Goal: Navigation & Orientation: Find specific page/section

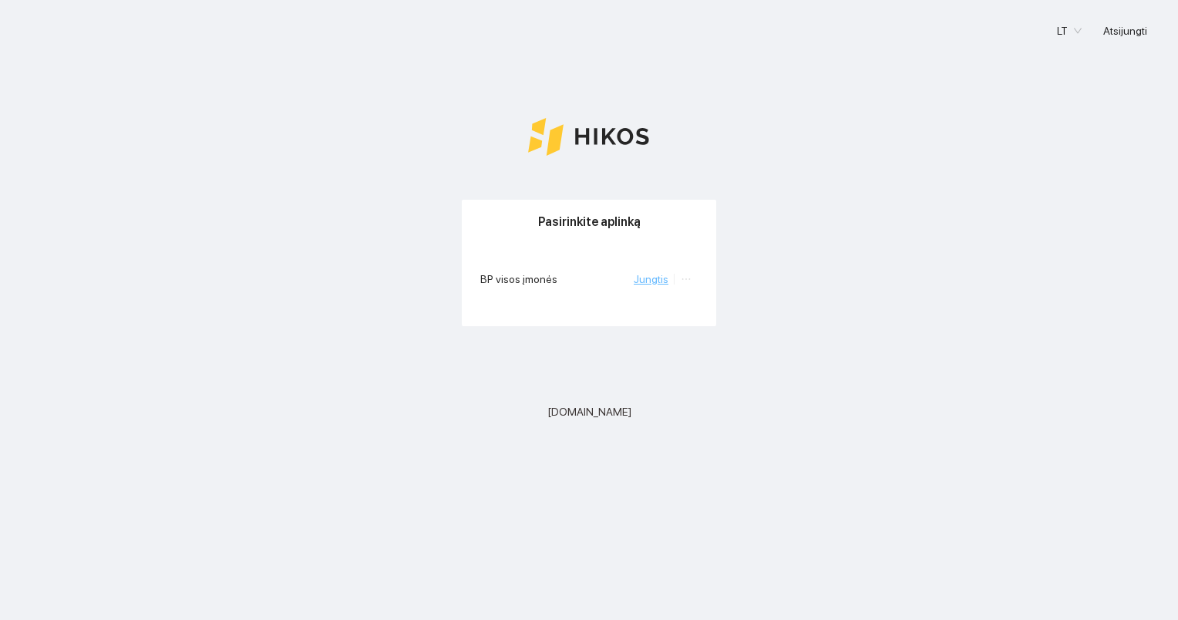
click at [645, 281] on link "Jungtis" at bounding box center [651, 279] width 35 height 12
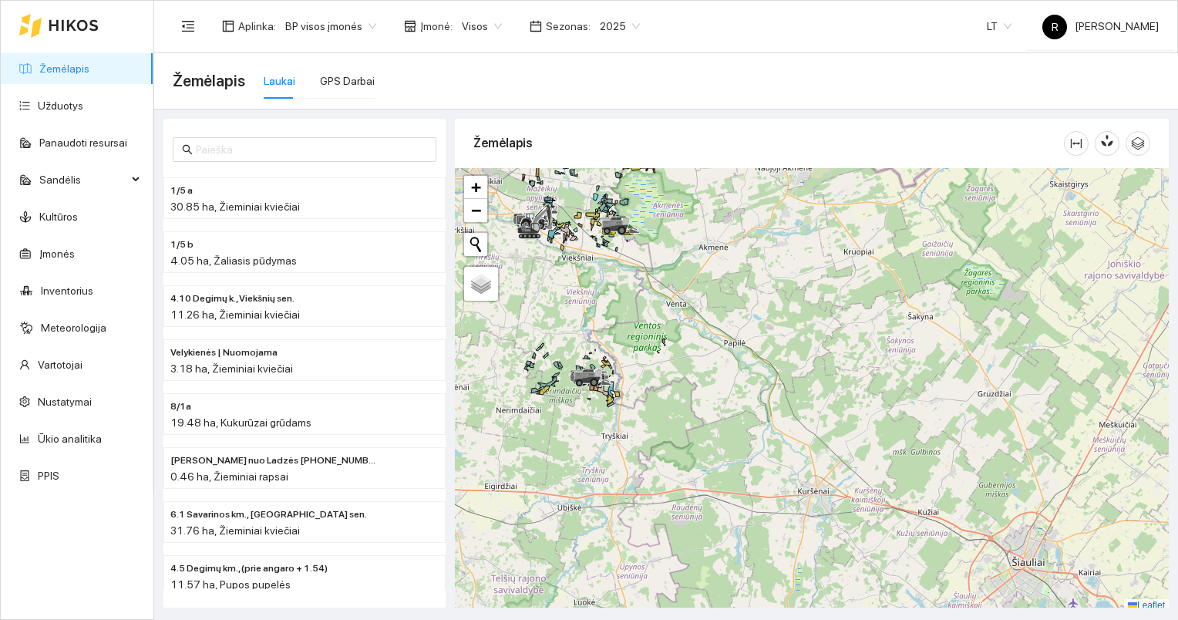
scroll to position [4, 0]
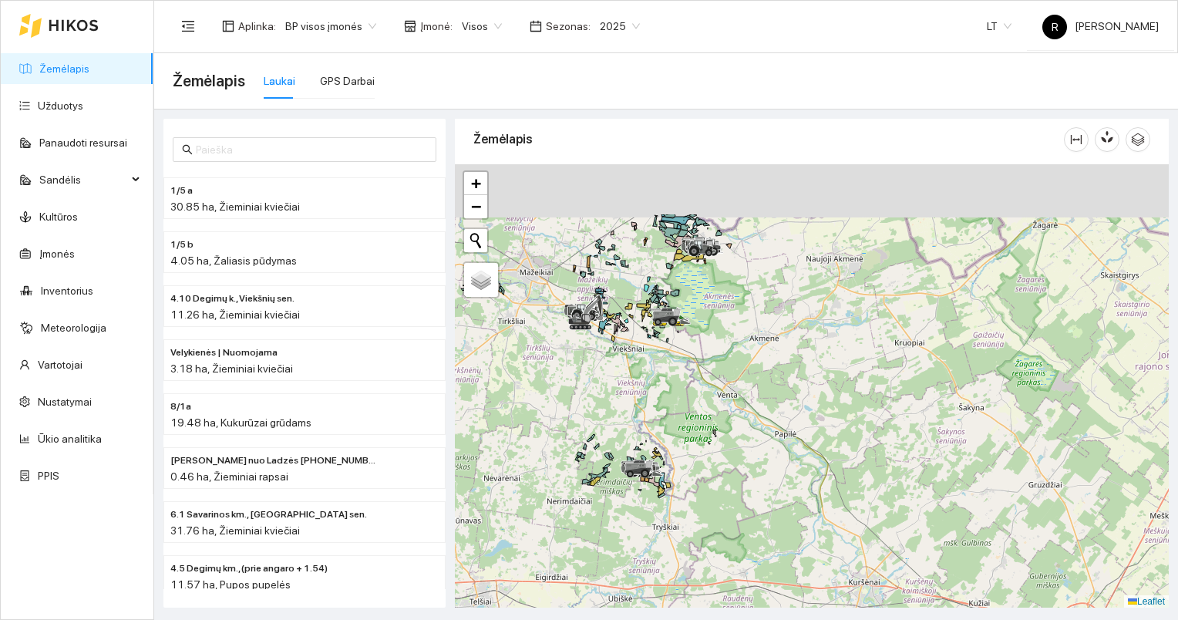
drag, startPoint x: 691, startPoint y: 362, endPoint x: 768, endPoint y: 459, distance: 123.4
click at [762, 459] on div at bounding box center [812, 386] width 714 height 444
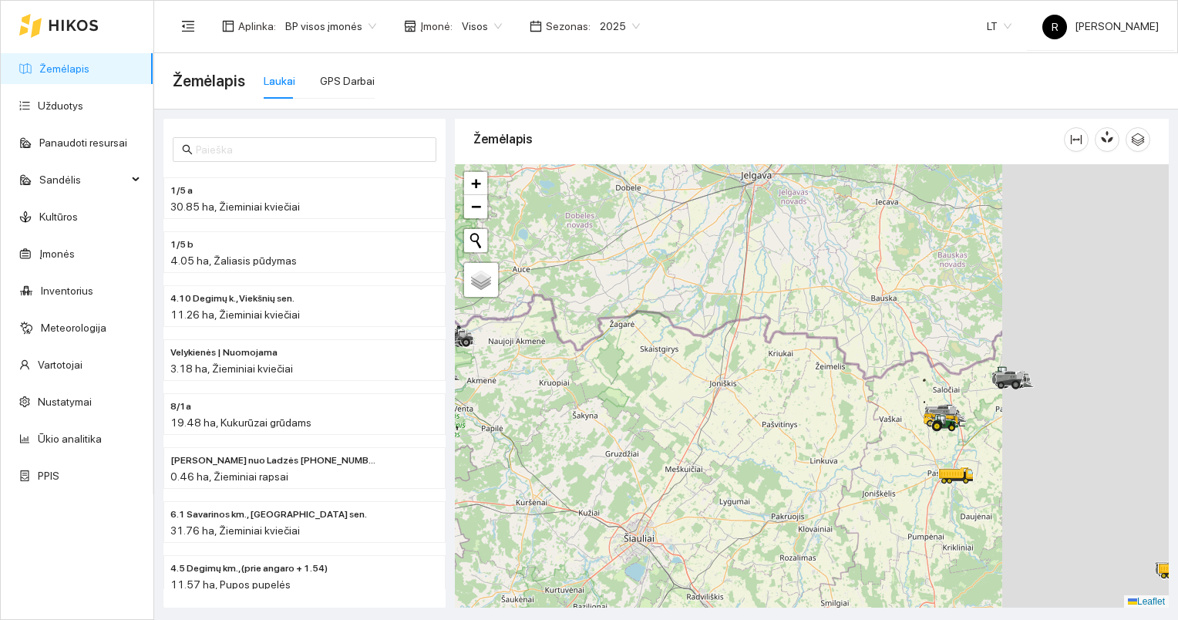
drag, startPoint x: 867, startPoint y: 456, endPoint x: 574, endPoint y: 401, distance: 298.2
click at [494, 398] on div at bounding box center [812, 386] width 714 height 444
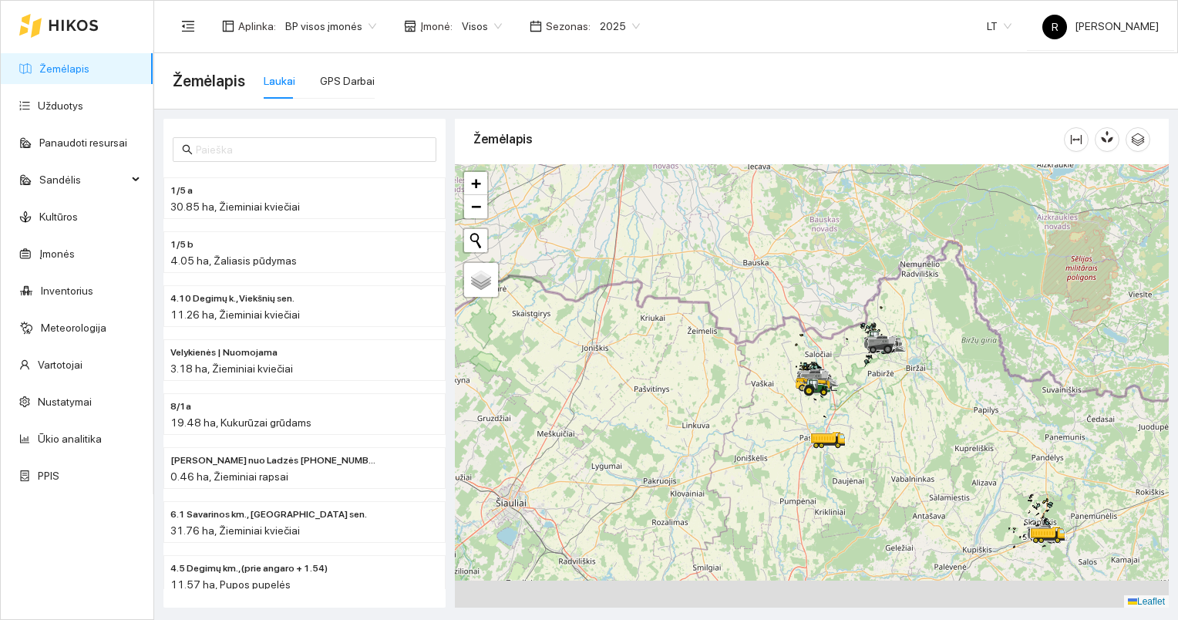
drag, startPoint x: 768, startPoint y: 412, endPoint x: 631, endPoint y: 374, distance: 141.6
click at [631, 374] on div at bounding box center [812, 386] width 714 height 444
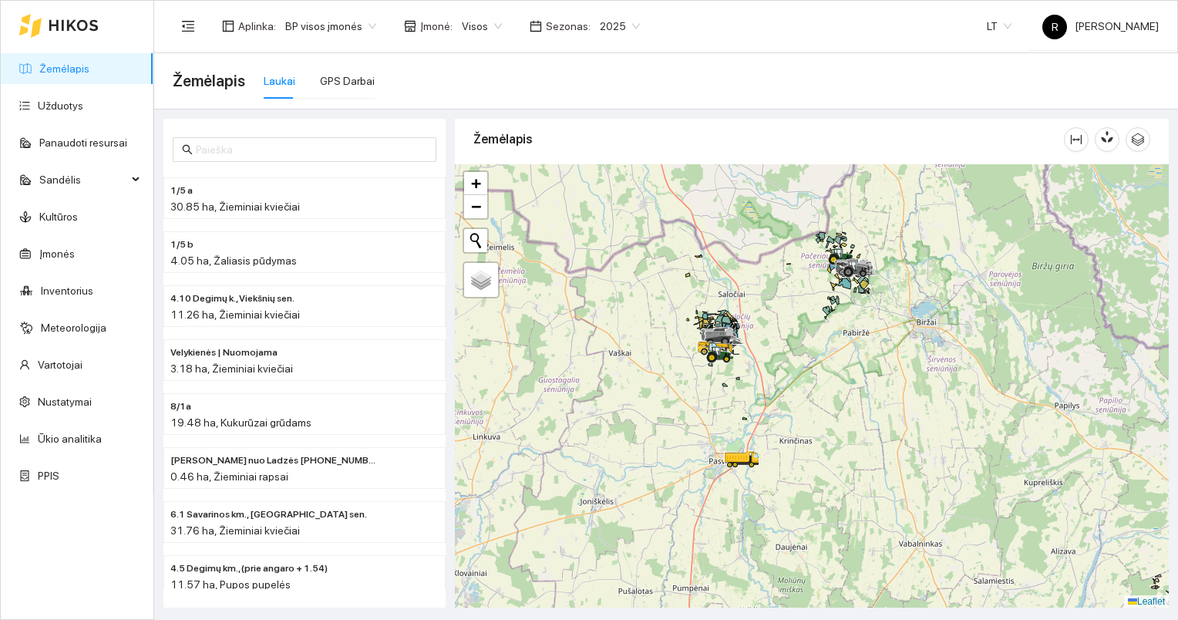
drag, startPoint x: 742, startPoint y: 397, endPoint x: 854, endPoint y: 483, distance: 141.3
click at [899, 493] on div at bounding box center [812, 386] width 714 height 444
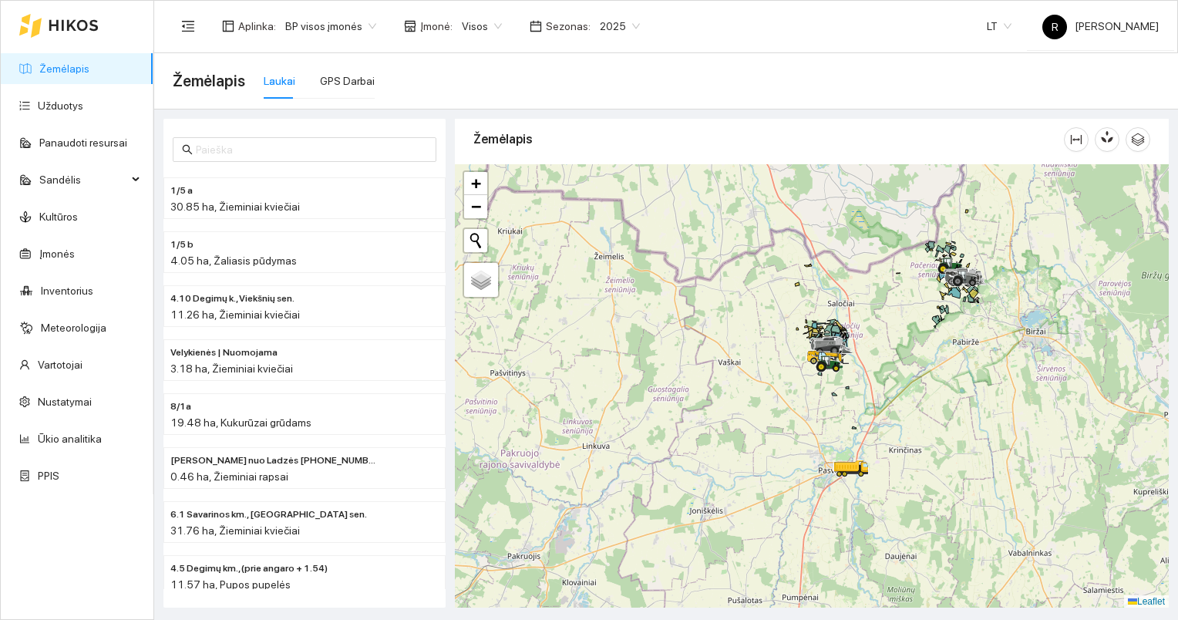
drag, startPoint x: 808, startPoint y: 394, endPoint x: 900, endPoint y: 405, distance: 93.1
click at [900, 405] on div at bounding box center [812, 386] width 714 height 444
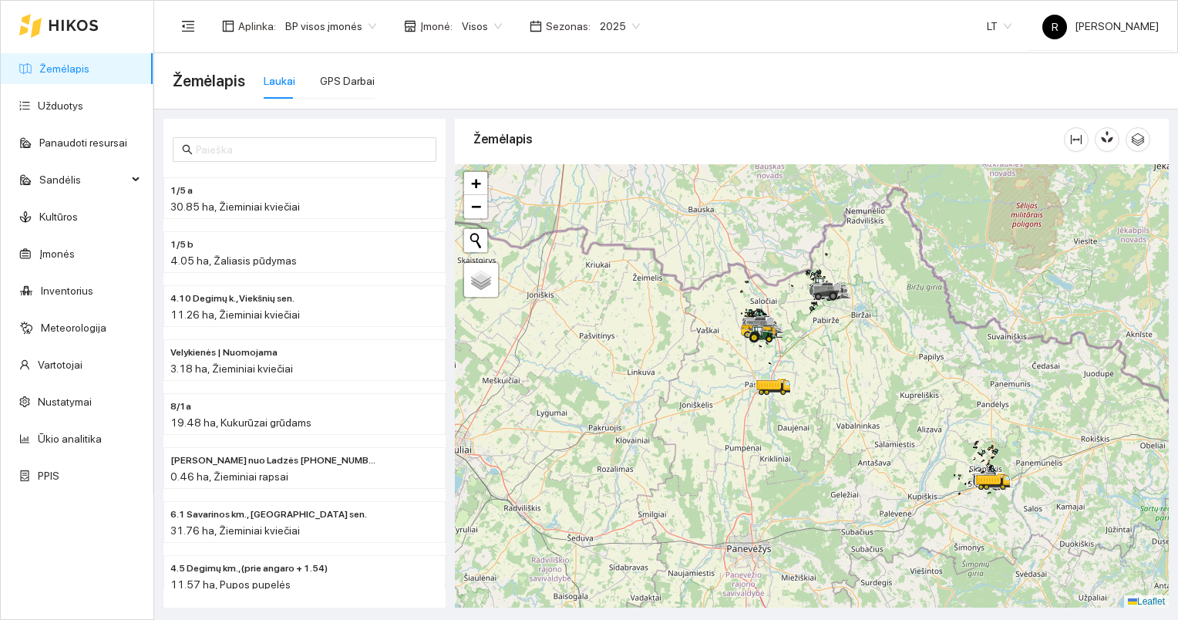
drag, startPoint x: 996, startPoint y: 437, endPoint x: 788, endPoint y: 346, distance: 227.2
click at [788, 346] on div at bounding box center [812, 386] width 714 height 444
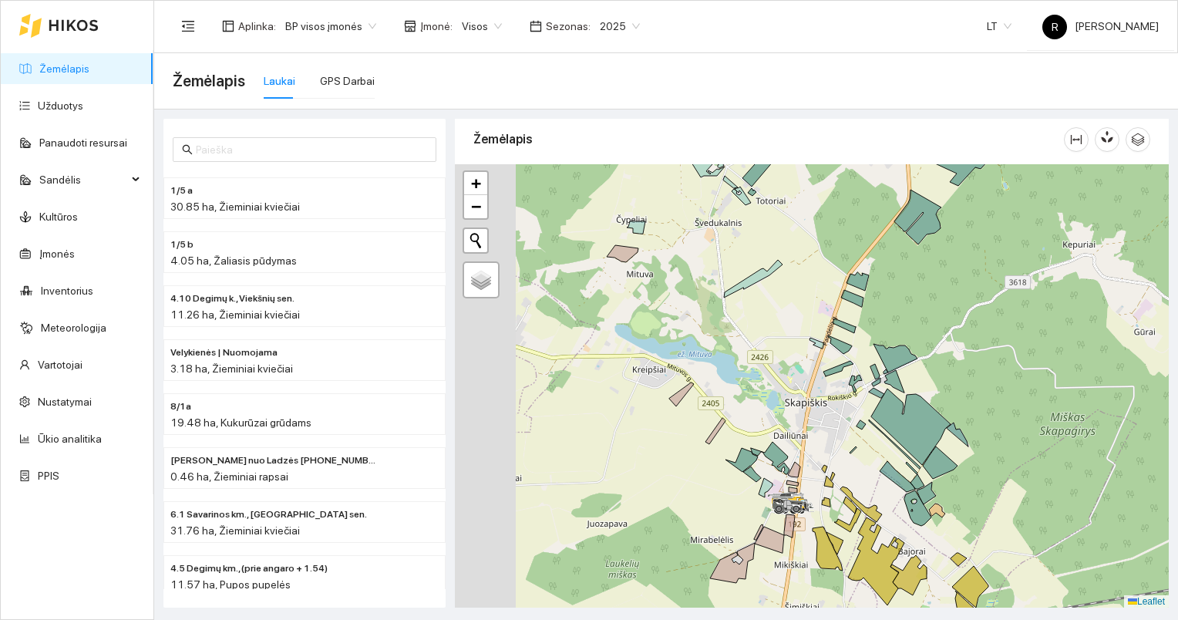
drag, startPoint x: 1007, startPoint y: 419, endPoint x: 1033, endPoint y: 412, distance: 26.9
click at [1028, 413] on div at bounding box center [812, 386] width 714 height 444
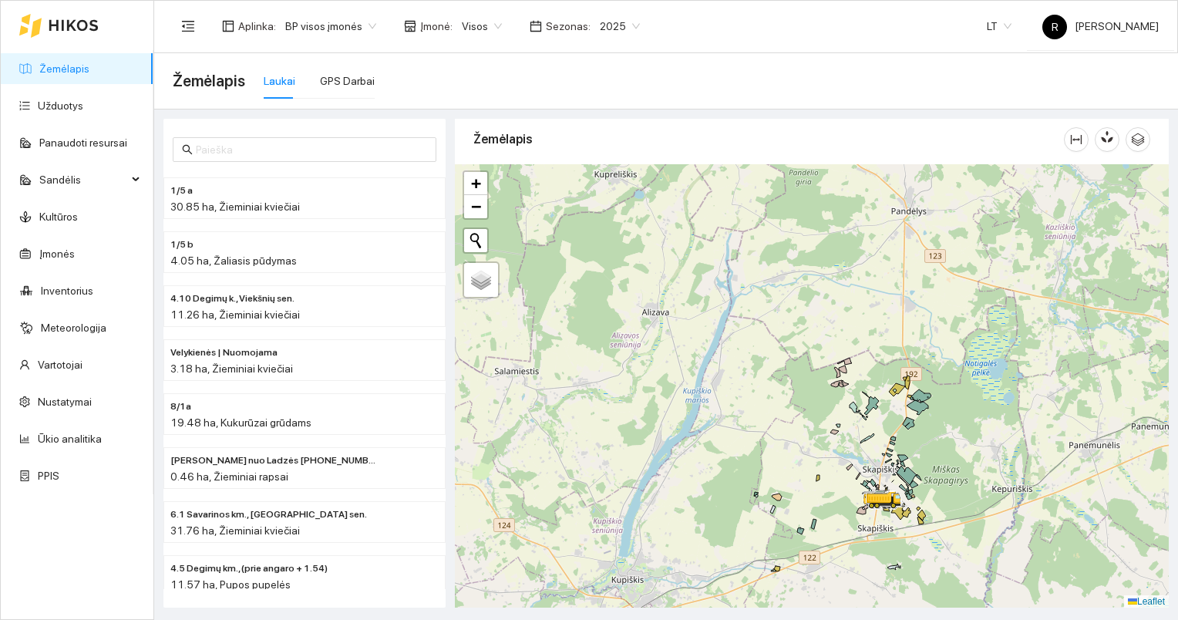
drag, startPoint x: 762, startPoint y: 434, endPoint x: 885, endPoint y: 455, distance: 125.1
click at [889, 456] on div at bounding box center [812, 386] width 714 height 444
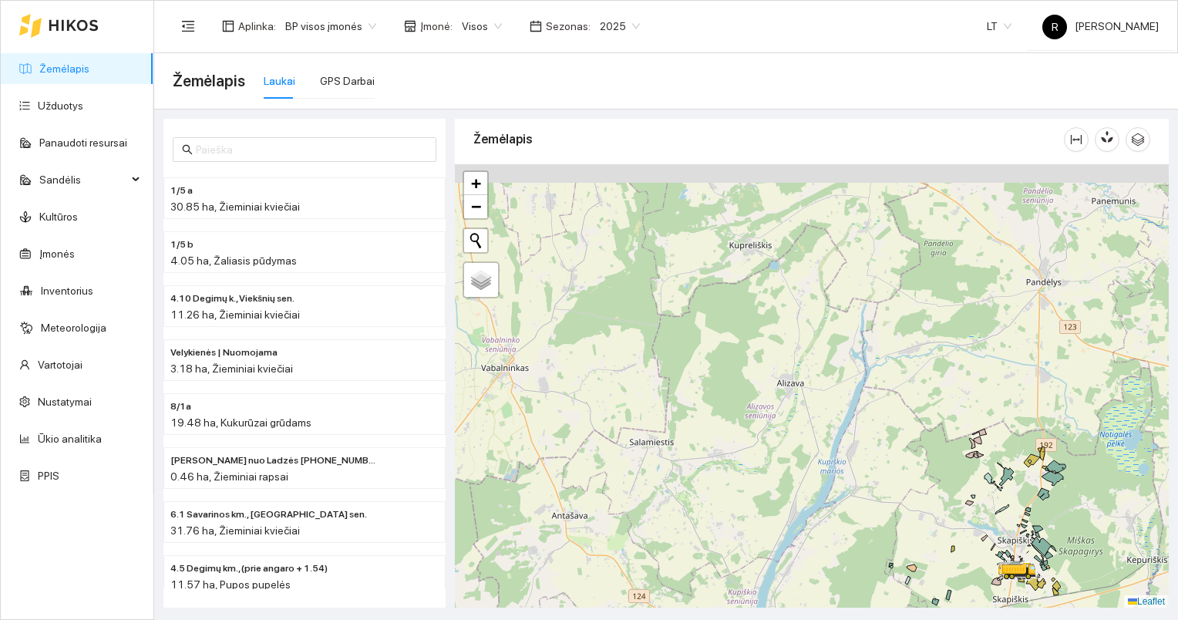
drag, startPoint x: 748, startPoint y: 382, endPoint x: 793, endPoint y: 426, distance: 62.7
click at [793, 426] on div at bounding box center [812, 386] width 714 height 444
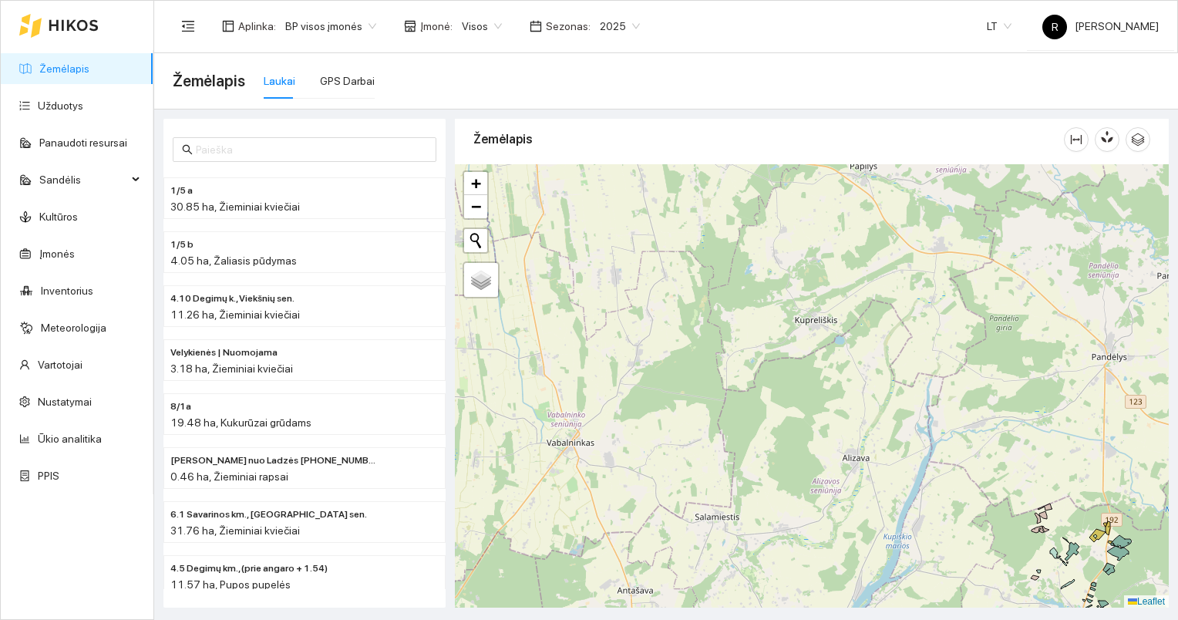
drag, startPoint x: 646, startPoint y: 345, endPoint x: 733, endPoint y: 432, distance: 123.7
click at [749, 441] on div at bounding box center [812, 386] width 714 height 444
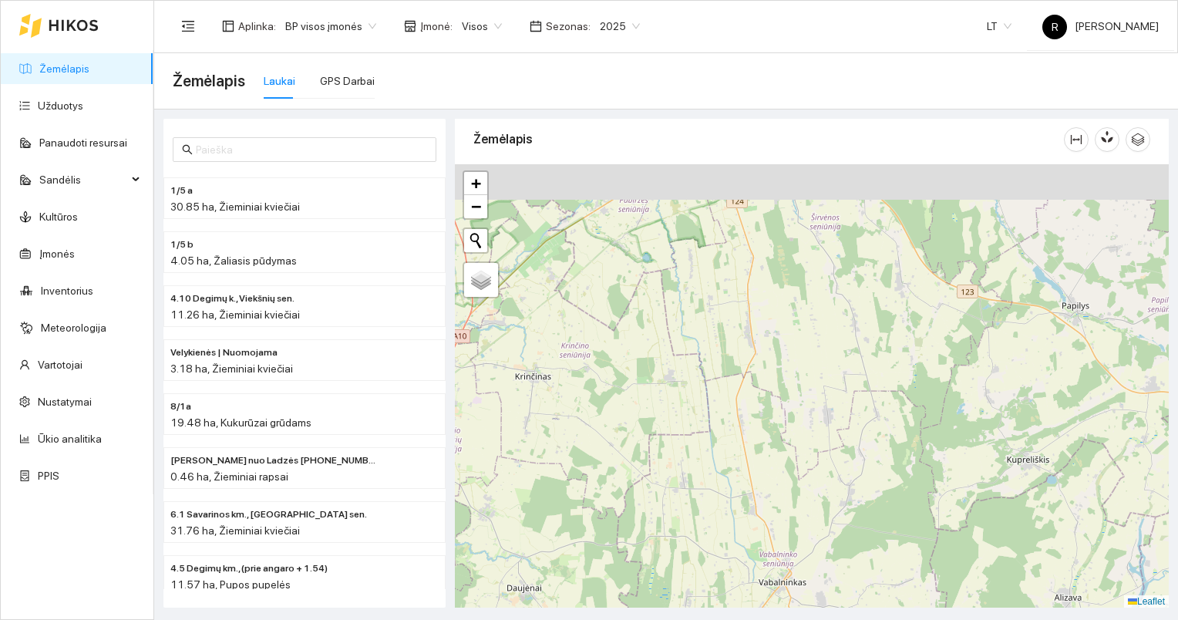
drag, startPoint x: 628, startPoint y: 352, endPoint x: 765, endPoint y: 433, distance: 159.3
click at [765, 433] on div at bounding box center [812, 386] width 714 height 444
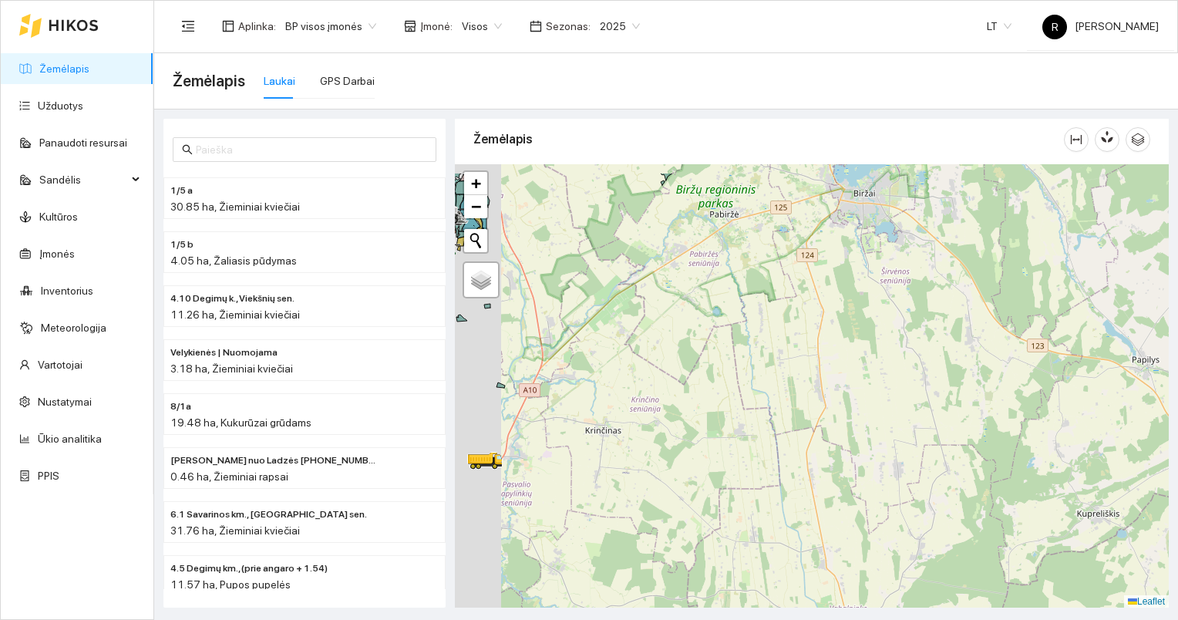
drag, startPoint x: 609, startPoint y: 355, endPoint x: 718, endPoint y: 419, distance: 126.5
click at [743, 422] on div at bounding box center [812, 386] width 714 height 444
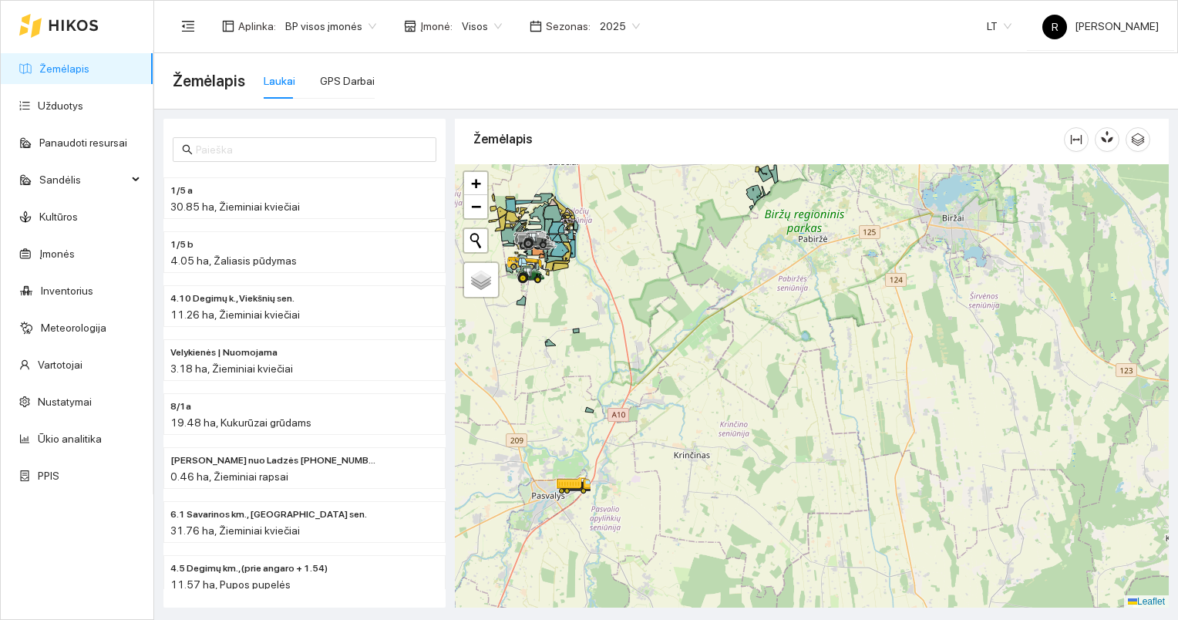
drag, startPoint x: 599, startPoint y: 396, endPoint x: 700, endPoint y: 426, distance: 105.2
click at [700, 426] on div at bounding box center [812, 386] width 714 height 444
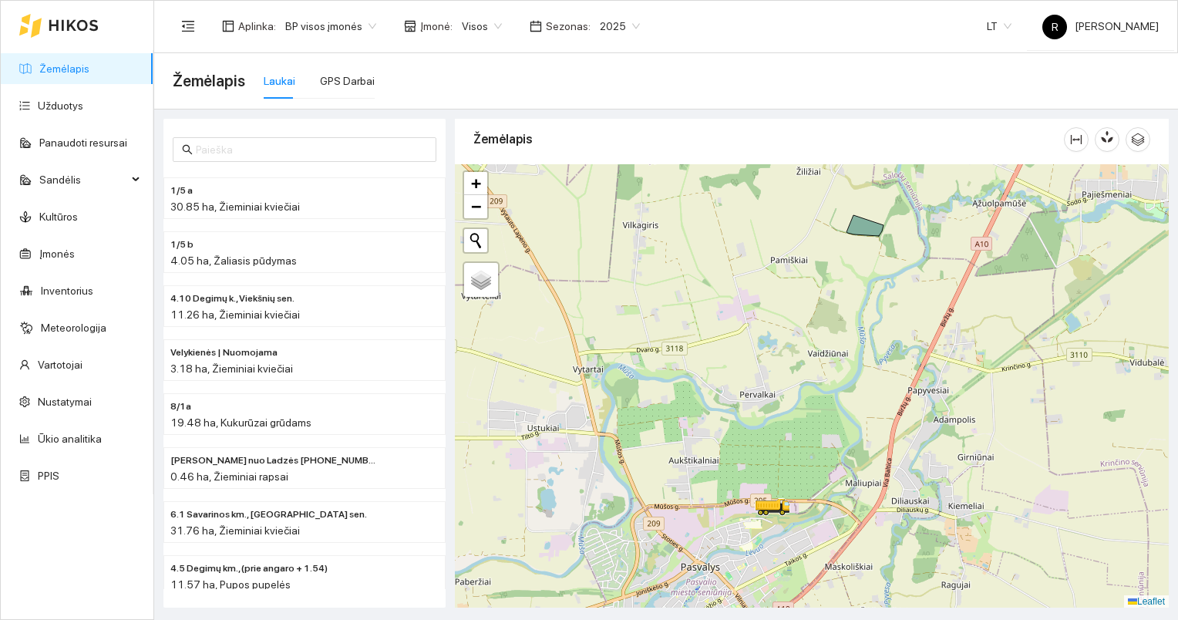
drag, startPoint x: 654, startPoint y: 505, endPoint x: 686, endPoint y: 416, distance: 94.4
click at [685, 418] on div at bounding box center [812, 386] width 714 height 444
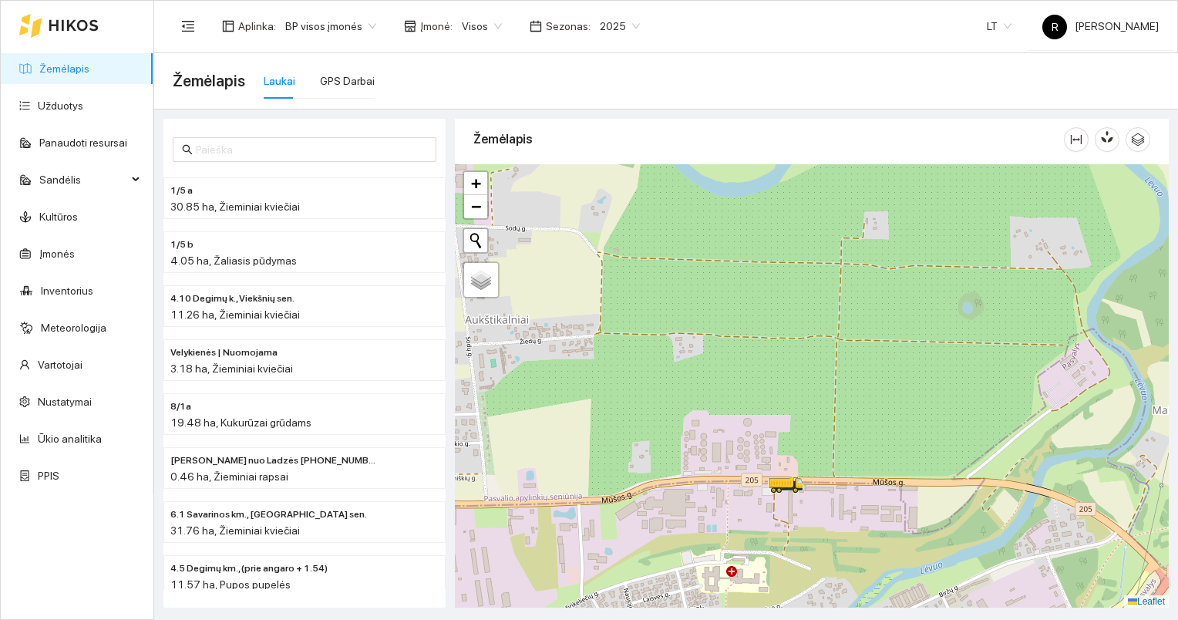
drag, startPoint x: 739, startPoint y: 409, endPoint x: 737, endPoint y: 437, distance: 27.8
click at [739, 438] on div at bounding box center [812, 386] width 714 height 444
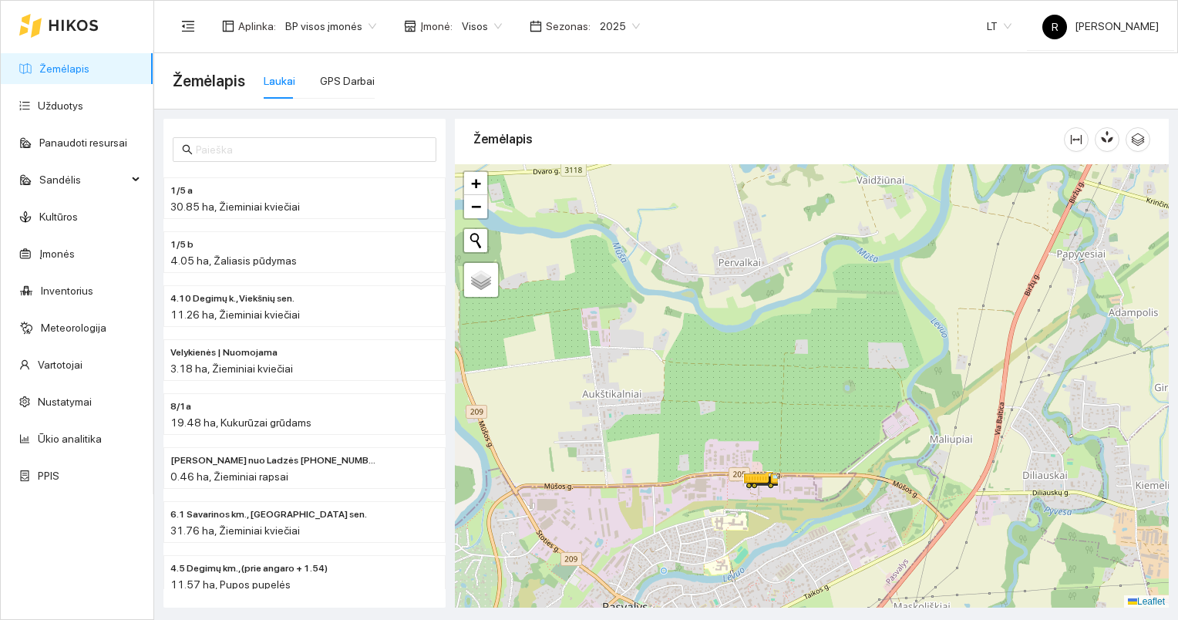
drag, startPoint x: 728, startPoint y: 364, endPoint x: 726, endPoint y: 390, distance: 26.3
click at [726, 390] on div at bounding box center [812, 386] width 714 height 444
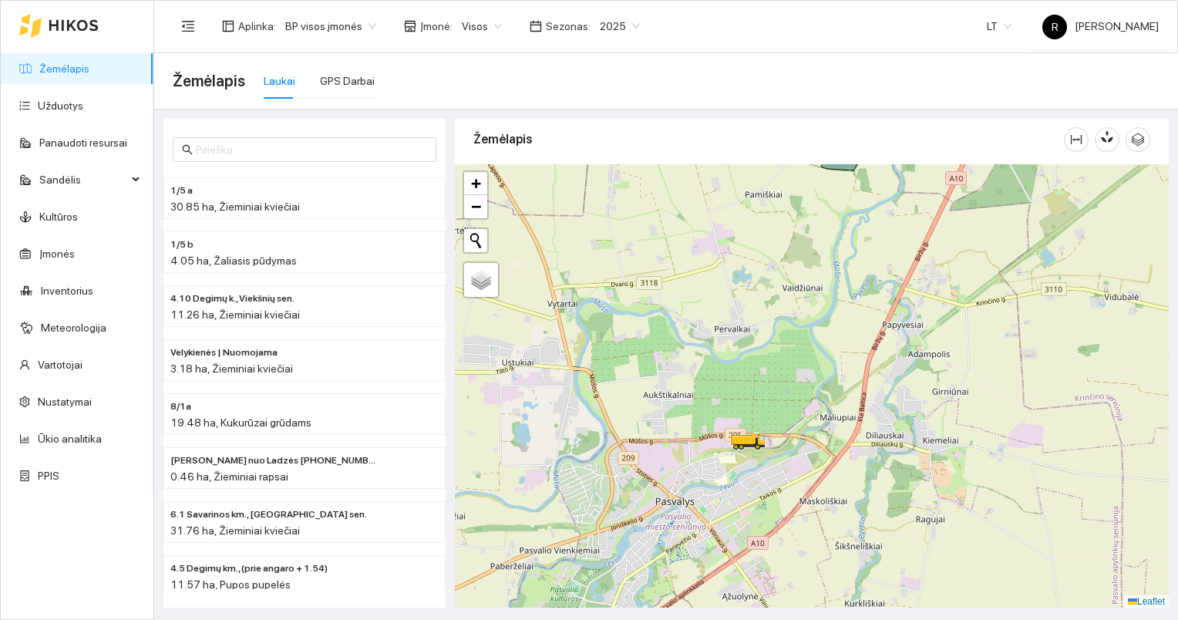
drag, startPoint x: 694, startPoint y: 353, endPoint x: 706, endPoint y: 409, distance: 57.6
click at [705, 409] on div at bounding box center [812, 386] width 714 height 444
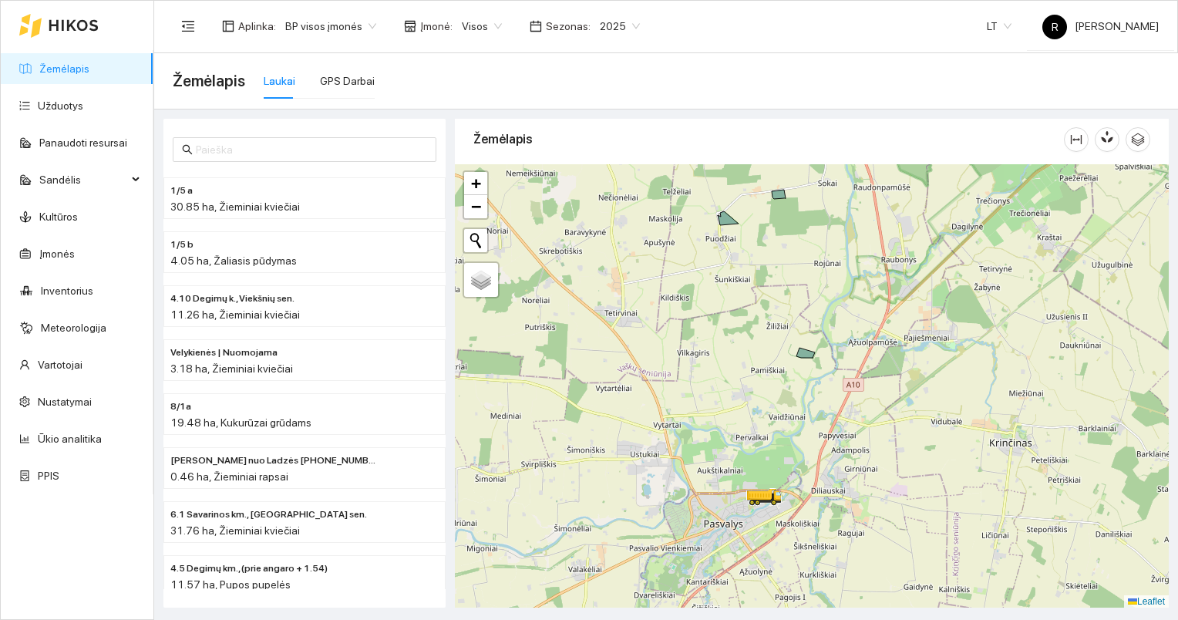
click at [722, 404] on div at bounding box center [812, 386] width 714 height 444
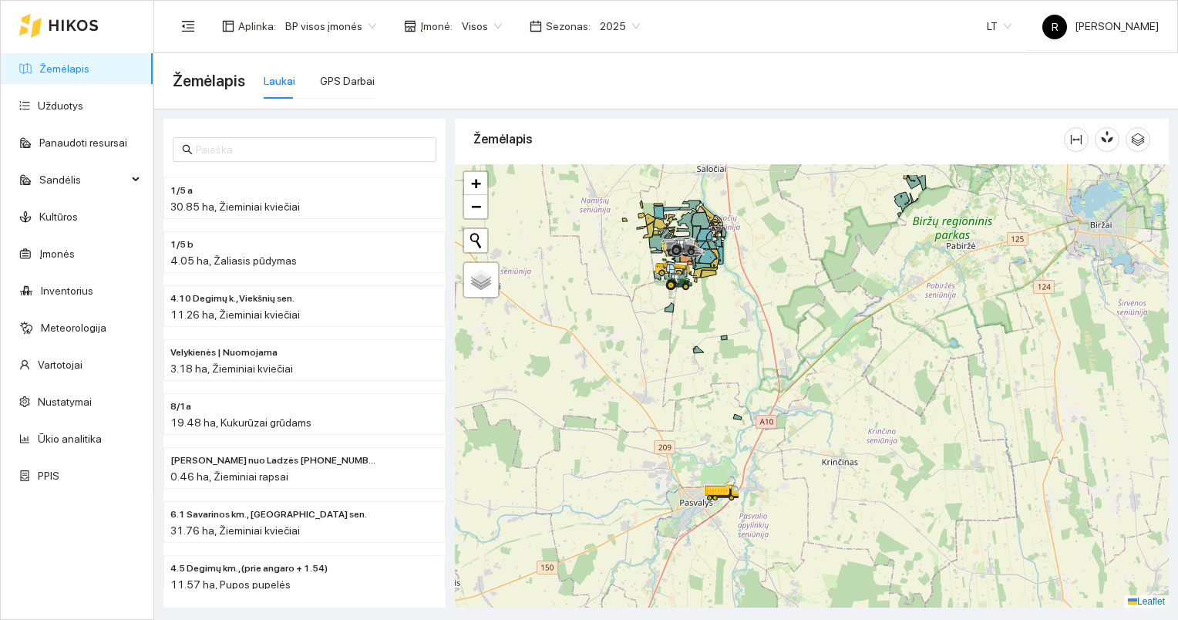
drag, startPoint x: 666, startPoint y: 403, endPoint x: 672, endPoint y: 443, distance: 40.6
click at [671, 449] on div at bounding box center [812, 386] width 714 height 444
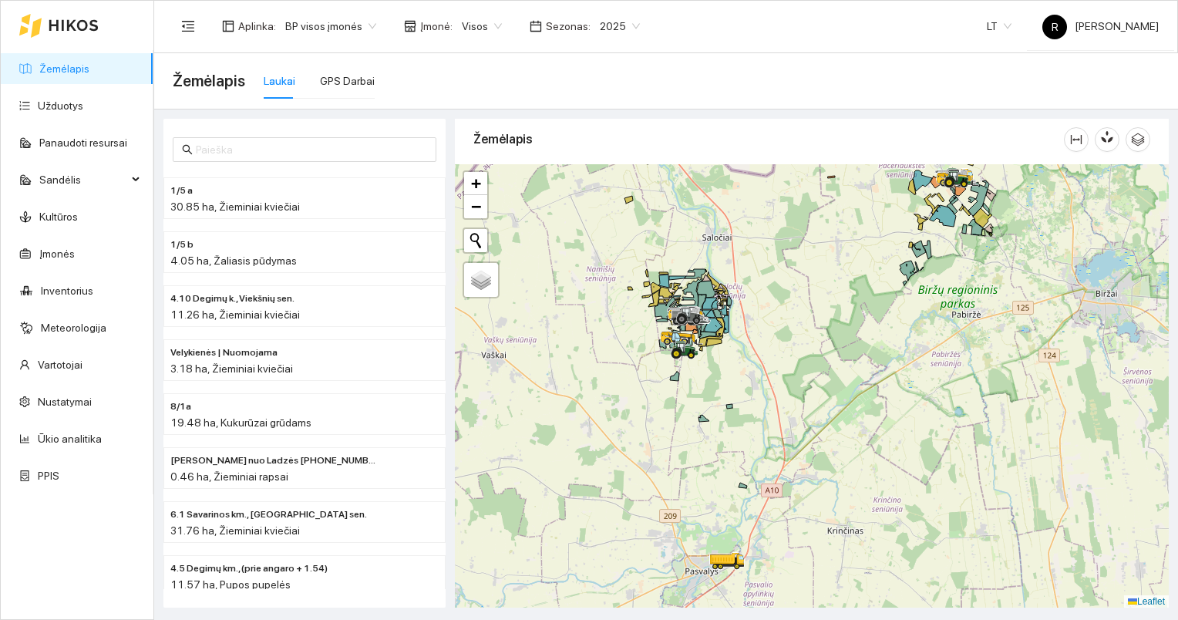
drag, startPoint x: 678, startPoint y: 336, endPoint x: 678, endPoint y: 422, distance: 86.3
click at [678, 362] on div at bounding box center [685, 350] width 28 height 23
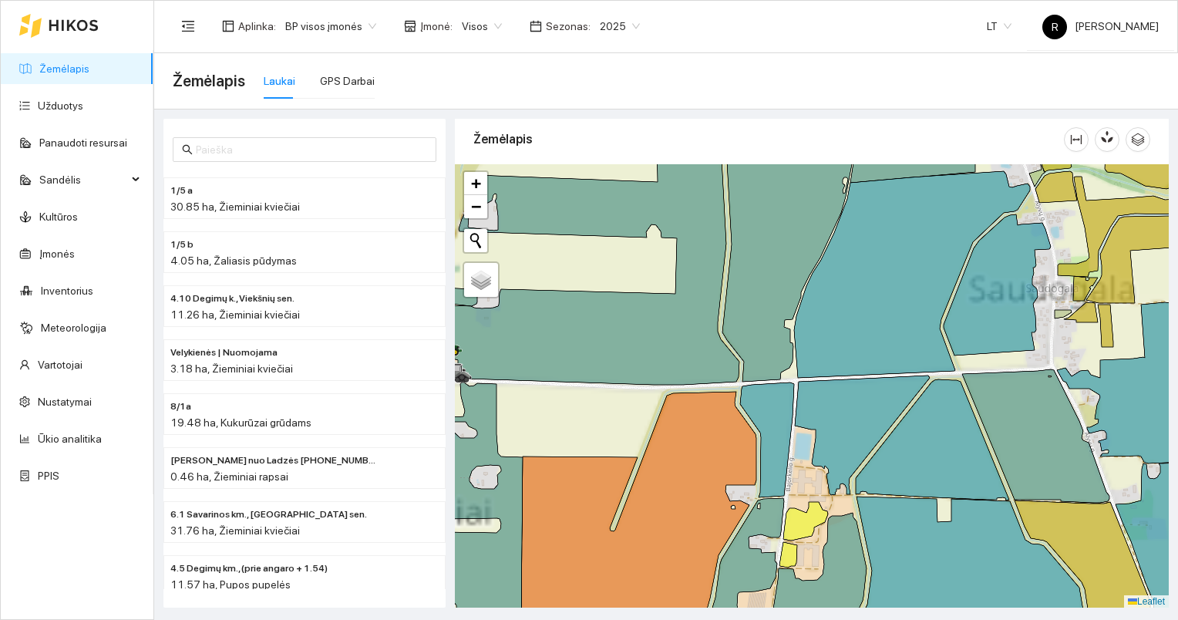
drag, startPoint x: 679, startPoint y: 407, endPoint x: 819, endPoint y: 248, distance: 211.4
click at [756, 392] on icon at bounding box center [638, 510] width 235 height 237
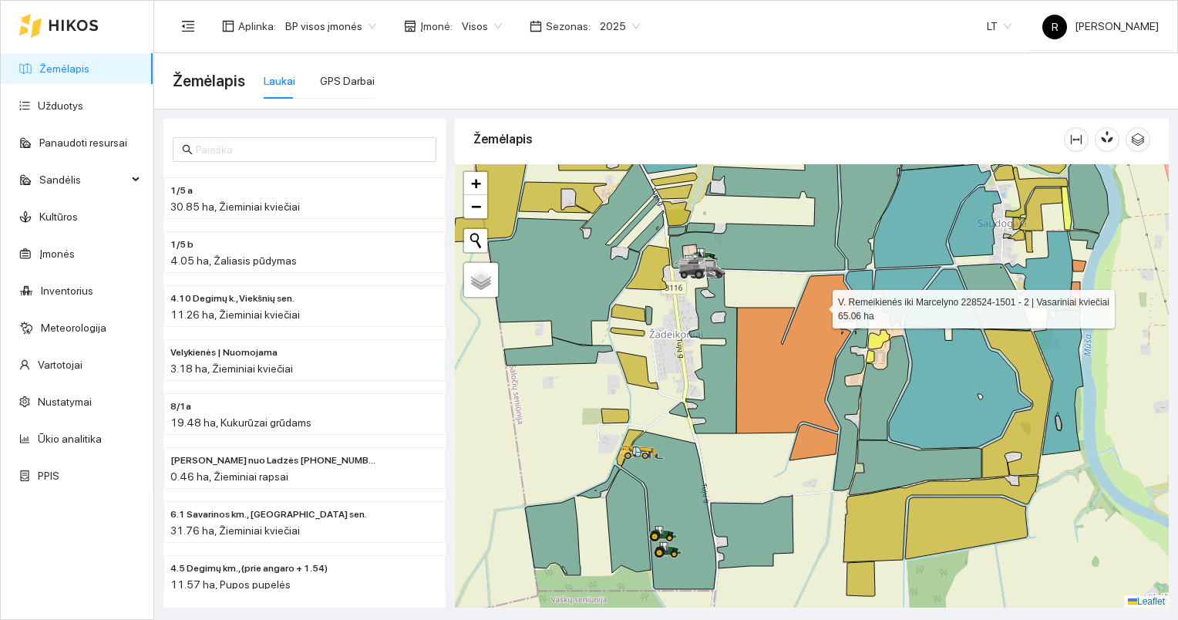
drag, startPoint x: 818, startPoint y: 278, endPoint x: 820, endPoint y: 303, distance: 25.5
click at [820, 303] on icon at bounding box center [795, 353] width 118 height 159
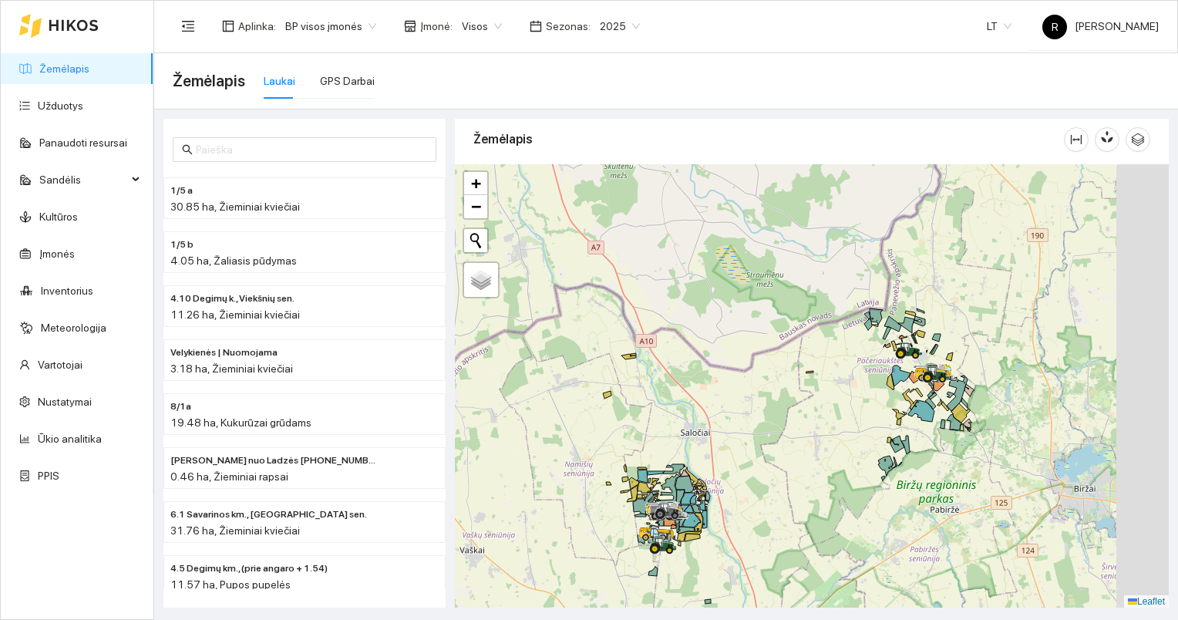
drag, startPoint x: 852, startPoint y: 279, endPoint x: 739, endPoint y: 466, distance: 218.3
click at [739, 466] on div at bounding box center [812, 386] width 714 height 444
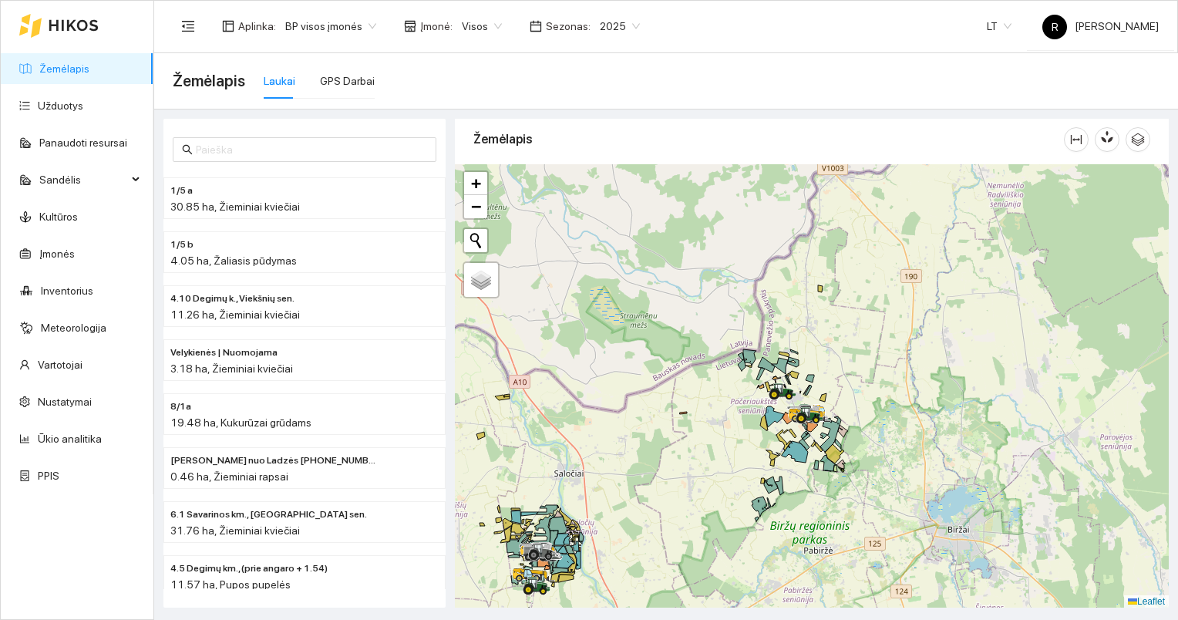
drag, startPoint x: 968, startPoint y: 439, endPoint x: 857, endPoint y: 463, distance: 113.7
click at [857, 466] on div at bounding box center [812, 386] width 714 height 444
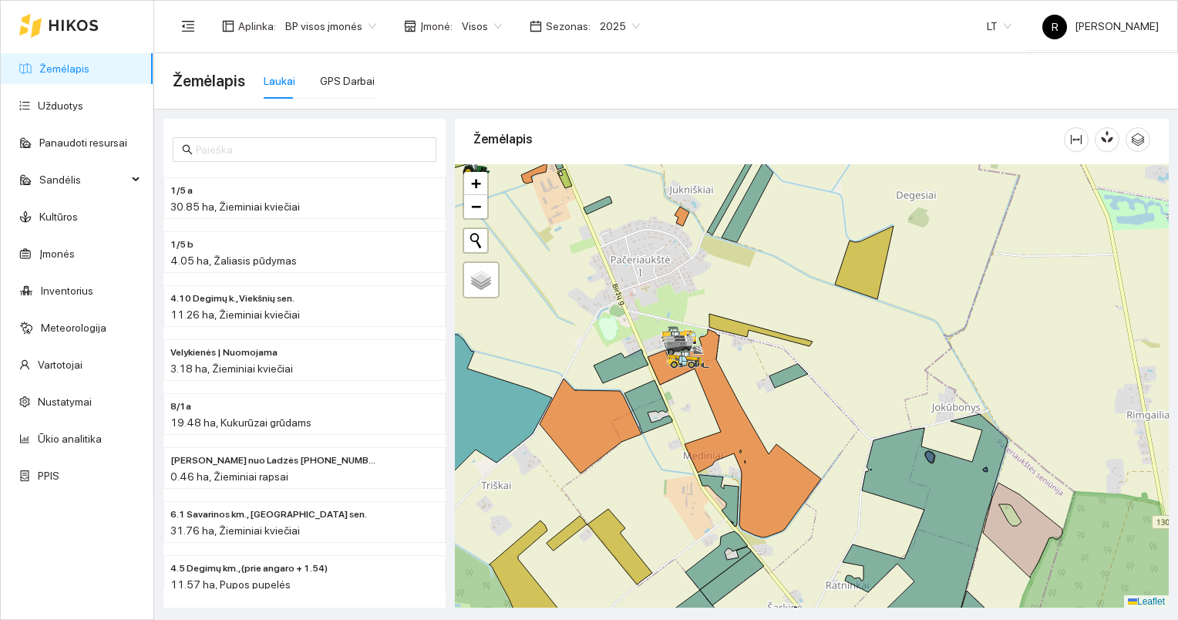
drag, startPoint x: 749, startPoint y: 422, endPoint x: 883, endPoint y: 426, distance: 133.4
click at [879, 426] on div at bounding box center [812, 386] width 714 height 444
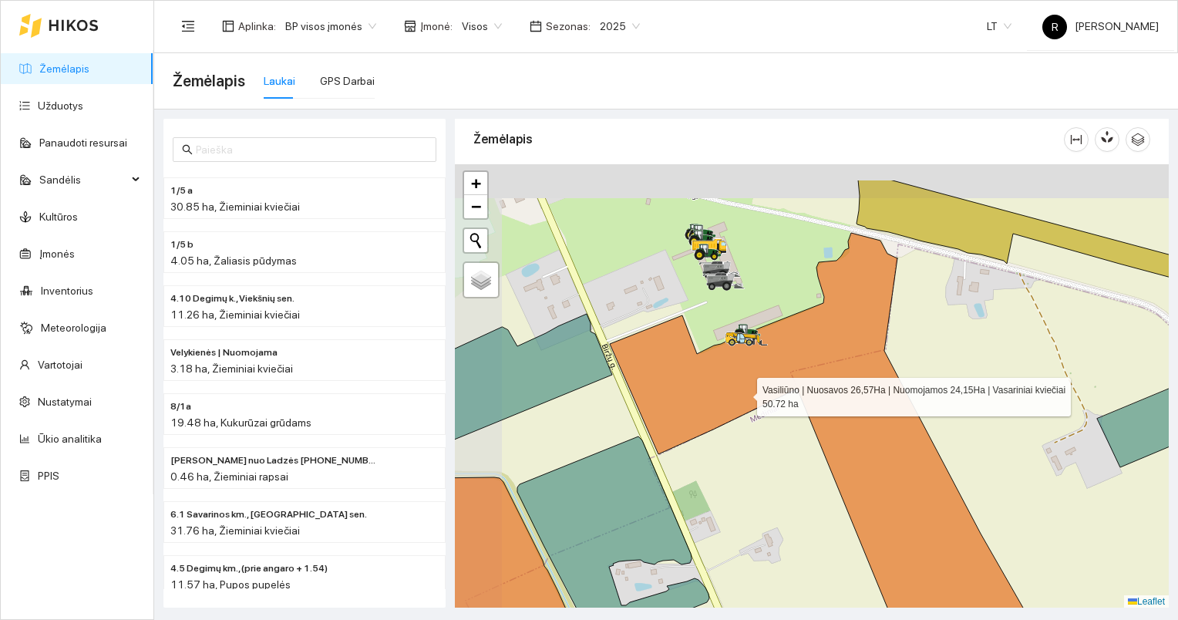
drag, startPoint x: 731, startPoint y: 379, endPoint x: 756, endPoint y: 399, distance: 32.4
click at [759, 401] on icon at bounding box center [883, 473] width 547 height 481
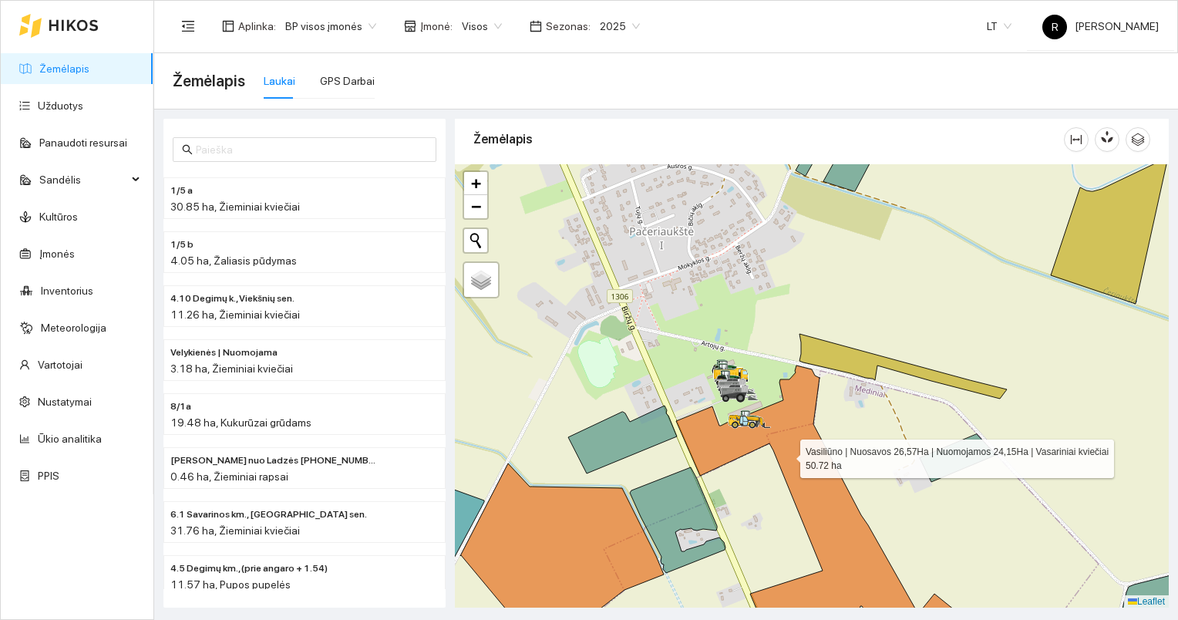
drag, startPoint x: 789, startPoint y: 433, endPoint x: 786, endPoint y: 446, distance: 12.7
click at [786, 446] on icon at bounding box center [850, 519] width 348 height 308
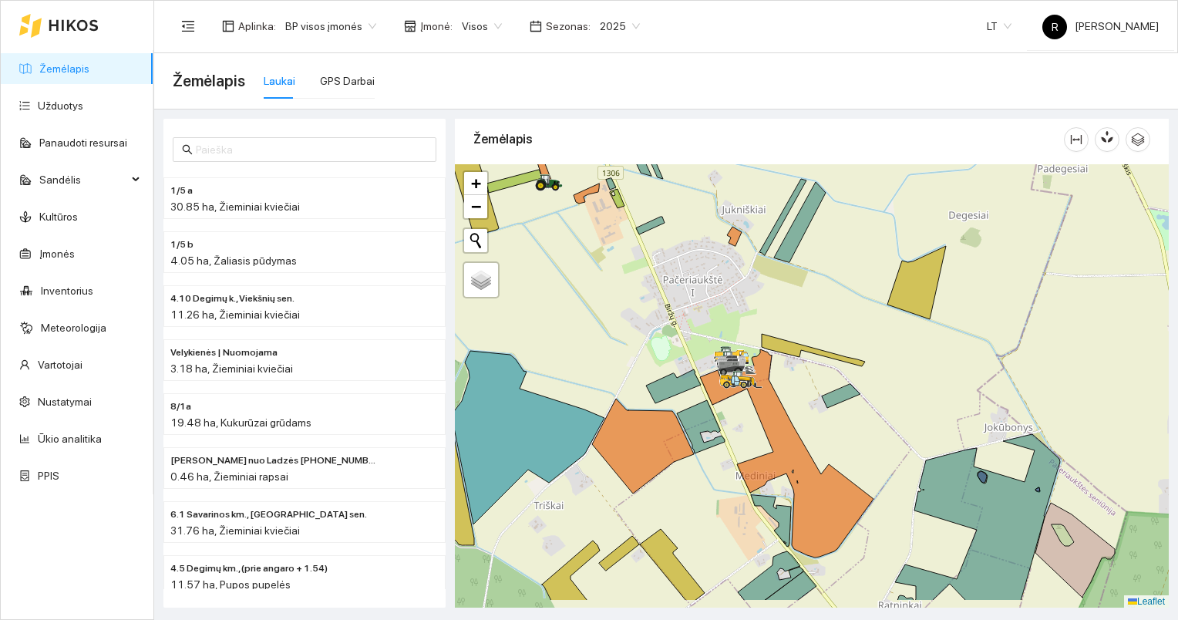
drag, startPoint x: 862, startPoint y: 469, endPoint x: 838, endPoint y: 425, distance: 50.0
click at [835, 422] on div at bounding box center [812, 386] width 714 height 444
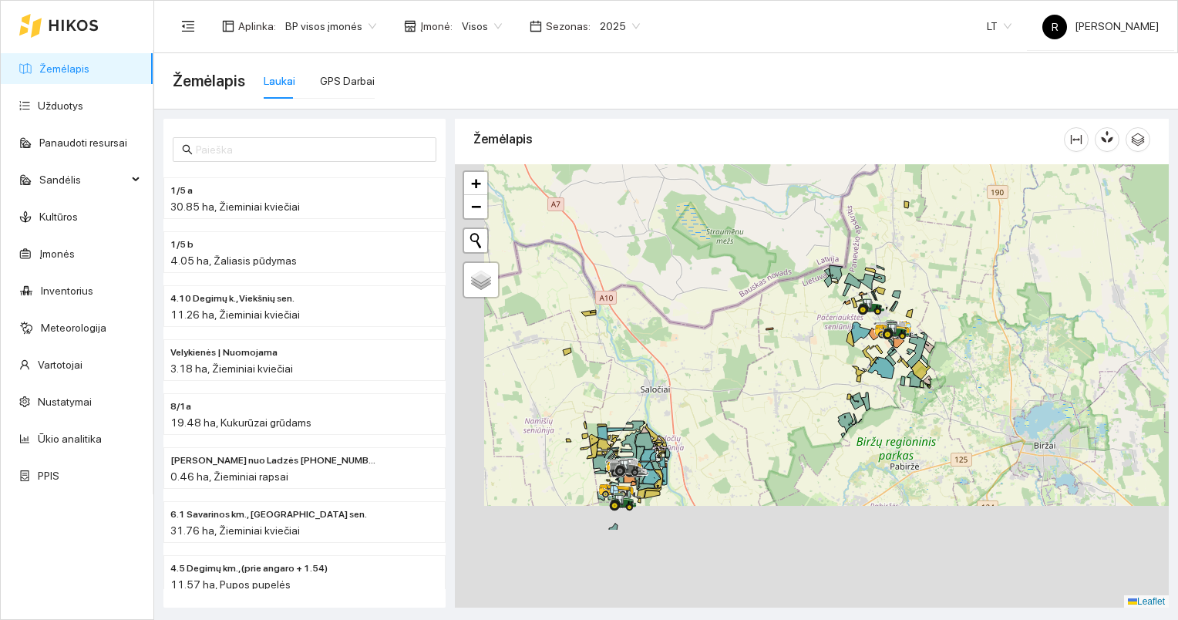
drag, startPoint x: 797, startPoint y: 398, endPoint x: 819, endPoint y: 353, distance: 49.7
click at [811, 358] on div at bounding box center [812, 386] width 714 height 444
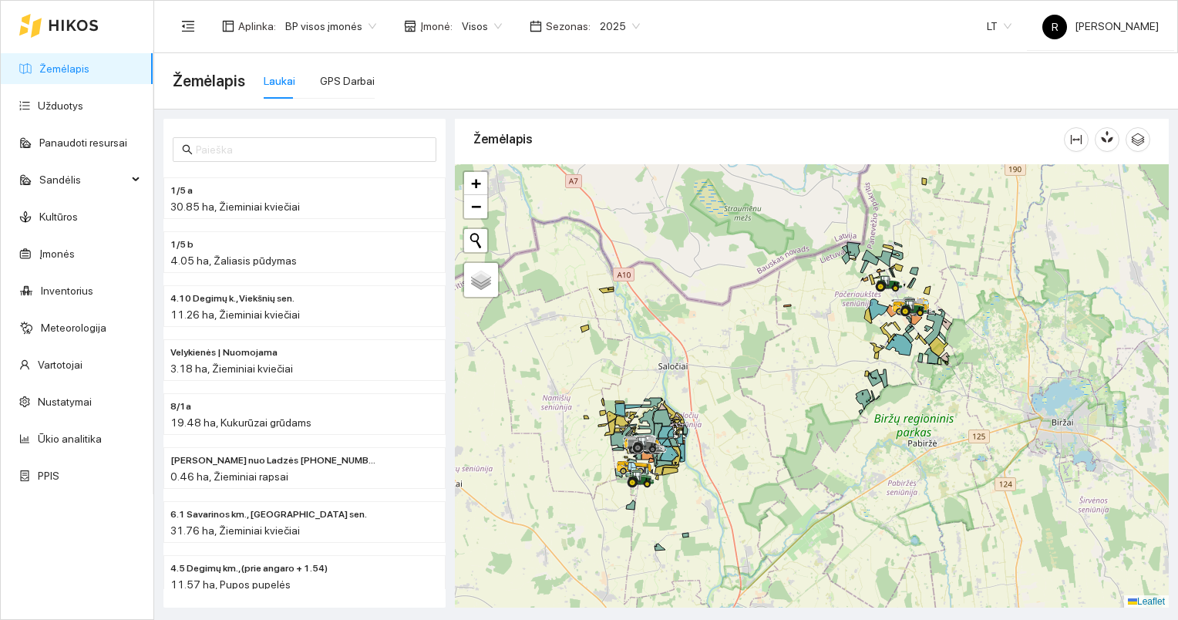
drag, startPoint x: 758, startPoint y: 456, endPoint x: 804, endPoint y: 372, distance: 95.2
click at [804, 371] on div at bounding box center [812, 386] width 714 height 444
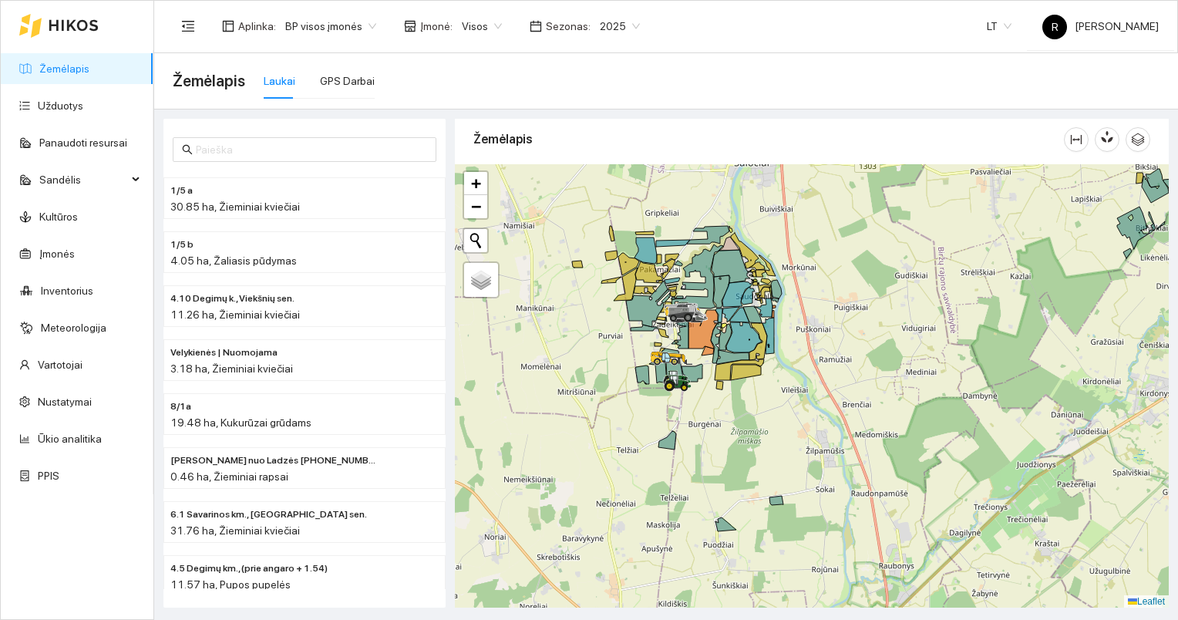
drag, startPoint x: 694, startPoint y: 422, endPoint x: 796, endPoint y: 459, distance: 108.5
click at [796, 459] on div at bounding box center [812, 386] width 714 height 444
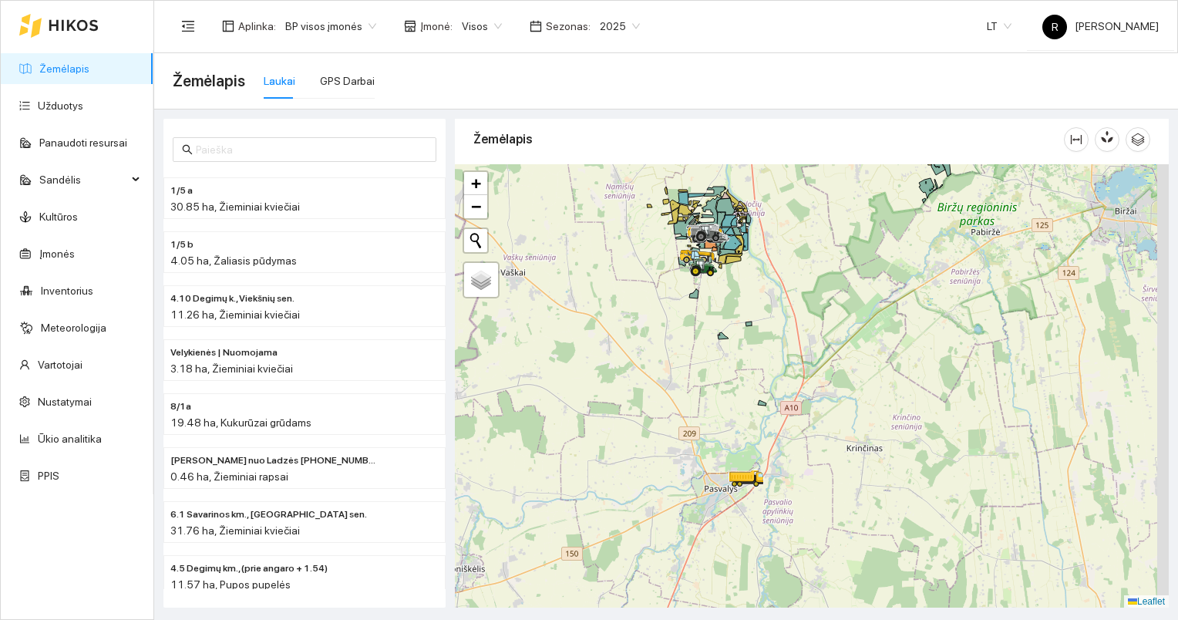
drag, startPoint x: 774, startPoint y: 466, endPoint x: 758, endPoint y: 318, distance: 148.1
click at [759, 319] on div at bounding box center [812, 386] width 714 height 444
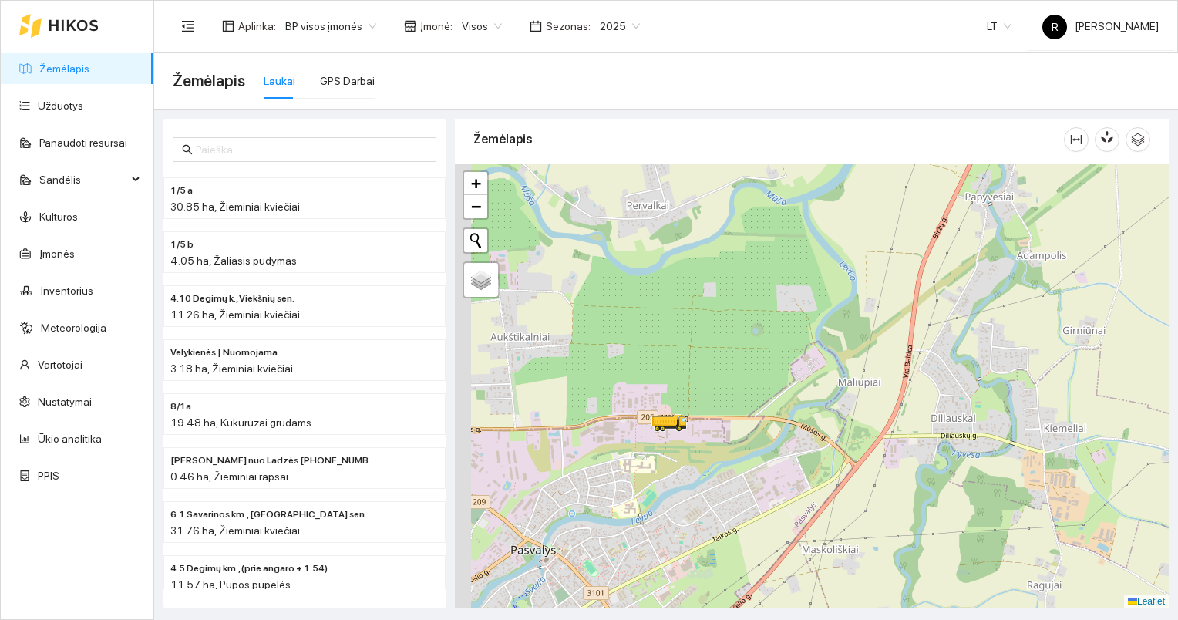
drag, startPoint x: 574, startPoint y: 443, endPoint x: 672, endPoint y: 436, distance: 98.9
click at [665, 436] on div at bounding box center [659, 431] width 9 height 39
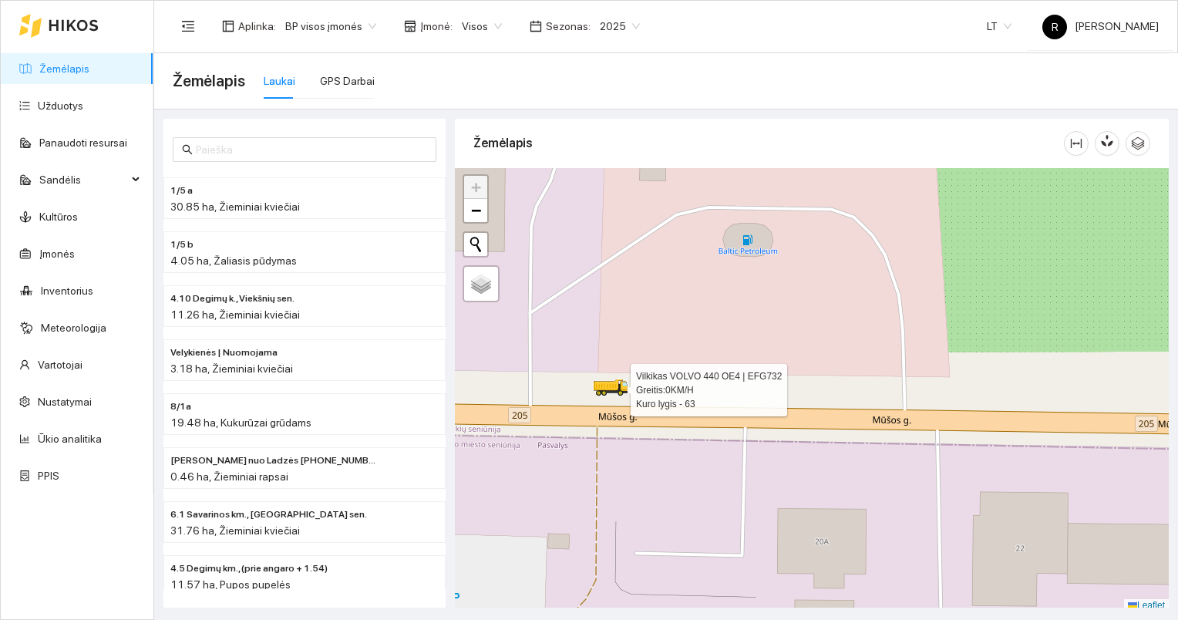
scroll to position [4, 0]
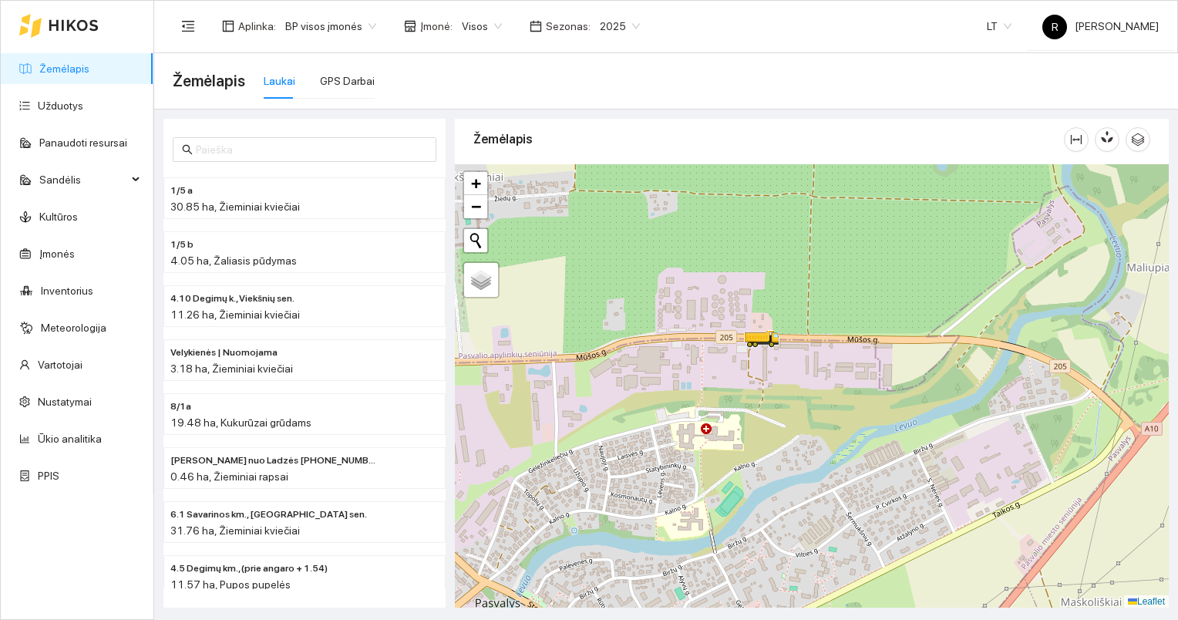
drag, startPoint x: 708, startPoint y: 404, endPoint x: 768, endPoint y: 392, distance: 60.6
click at [768, 392] on div at bounding box center [812, 386] width 714 height 444
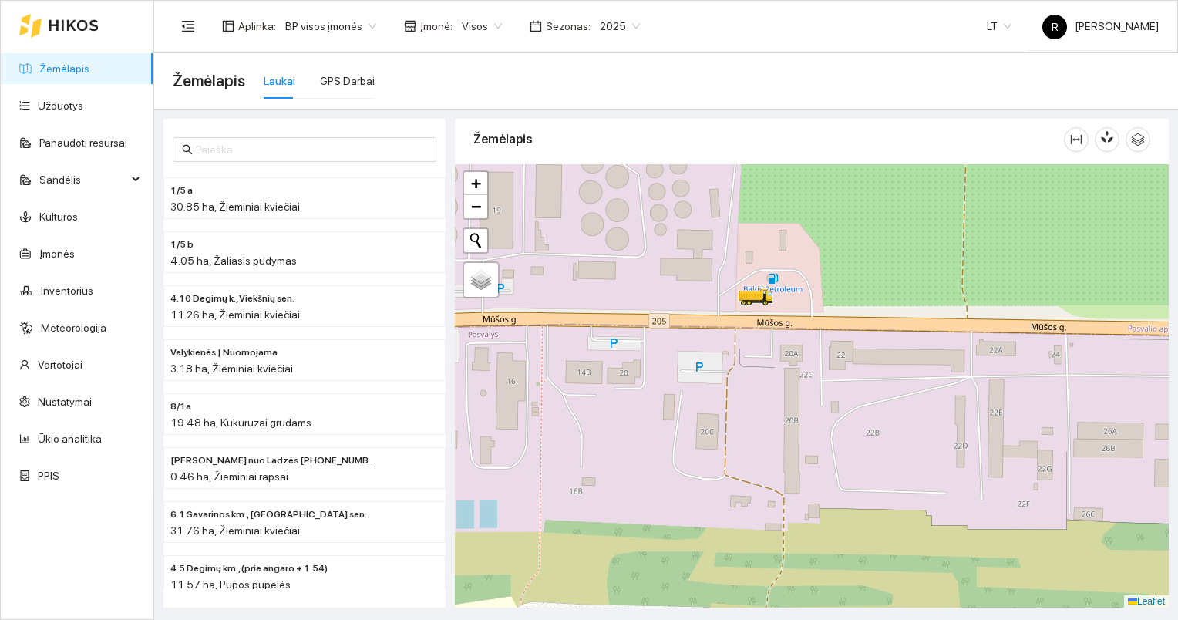
drag, startPoint x: 803, startPoint y: 287, endPoint x: 826, endPoint y: 402, distance: 117.3
click at [820, 398] on div at bounding box center [812, 386] width 714 height 444
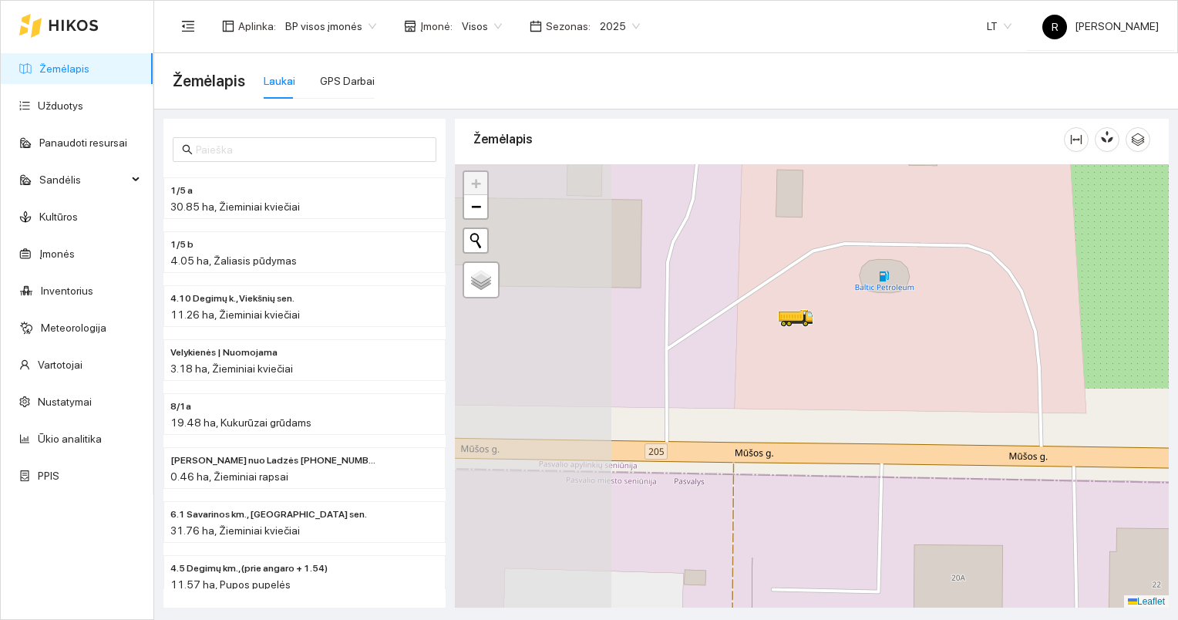
drag, startPoint x: 724, startPoint y: 286, endPoint x: 890, endPoint y: 348, distance: 177.8
click at [890, 348] on div at bounding box center [812, 386] width 714 height 444
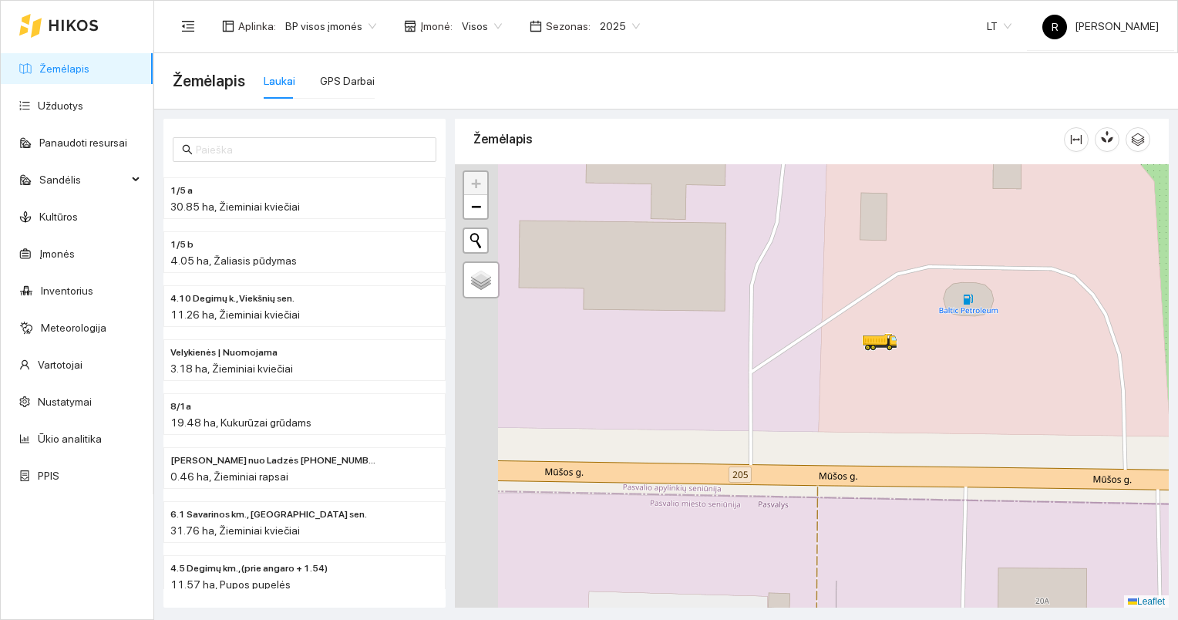
drag, startPoint x: 787, startPoint y: 335, endPoint x: 871, endPoint y: 358, distance: 87.2
click at [871, 358] on div at bounding box center [870, 350] width 9 height 39
